Goal: Task Accomplishment & Management: Complete application form

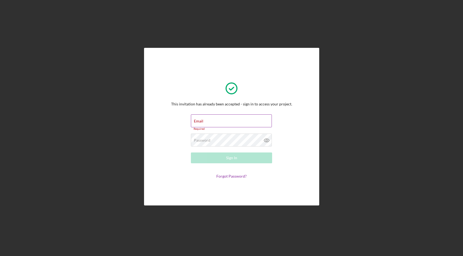
type input "[PERSON_NAME][EMAIL_ADDRESS][DOMAIN_NAME]"
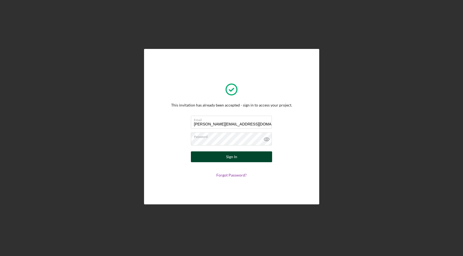
click at [243, 156] on button "Sign In" at bounding box center [231, 156] width 81 height 11
